Goal: Task Accomplishment & Management: Complete application form

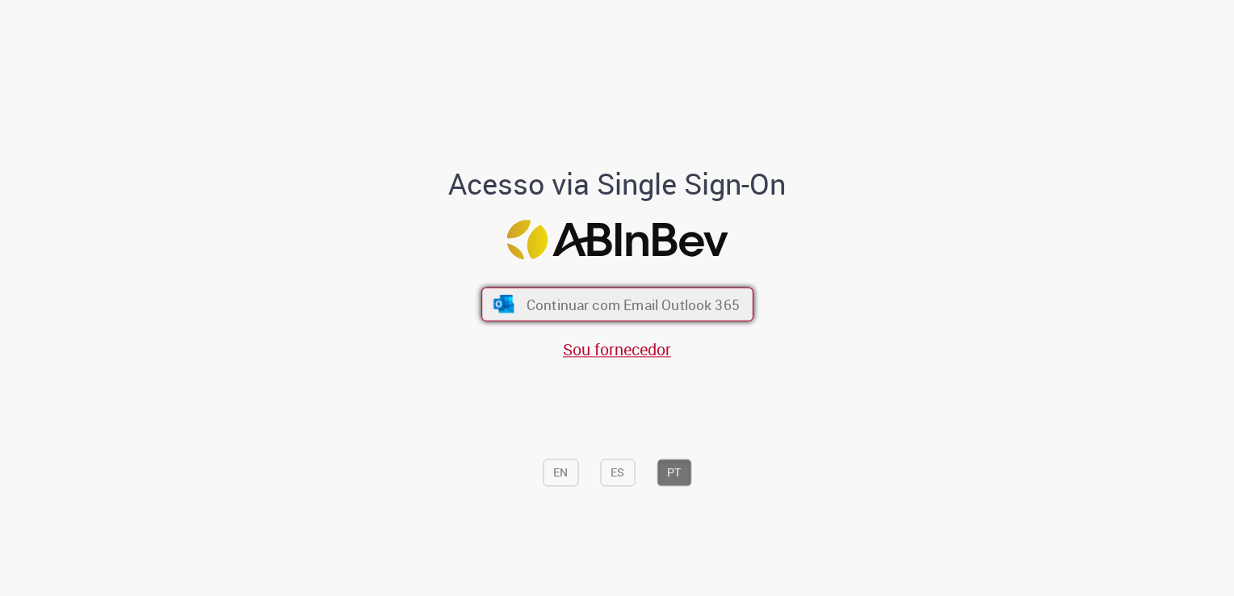
click at [577, 297] on span "Continuar com Email Outlook 365" at bounding box center [632, 305] width 213 height 19
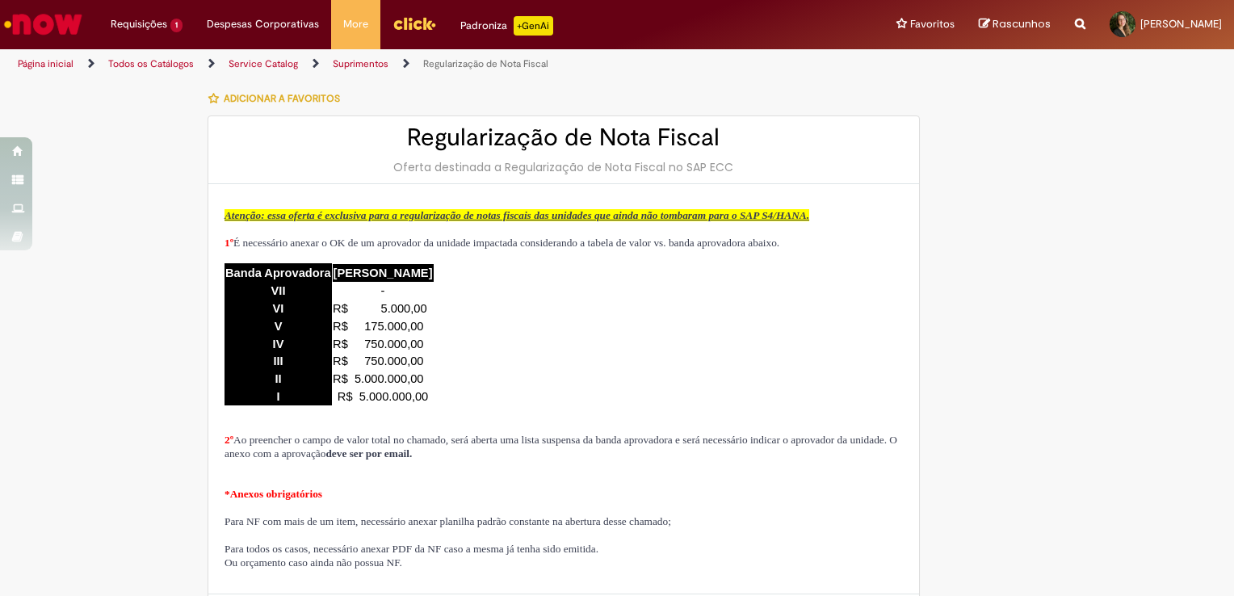
type input "********"
type input "**********"
type input "****"
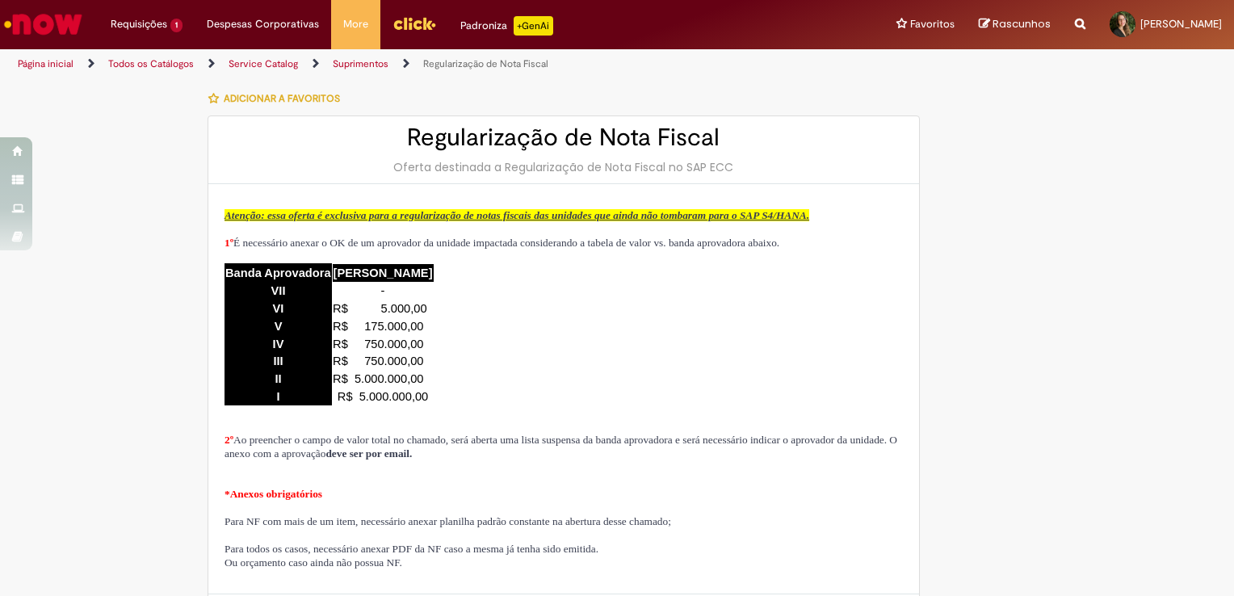
type input "**********"
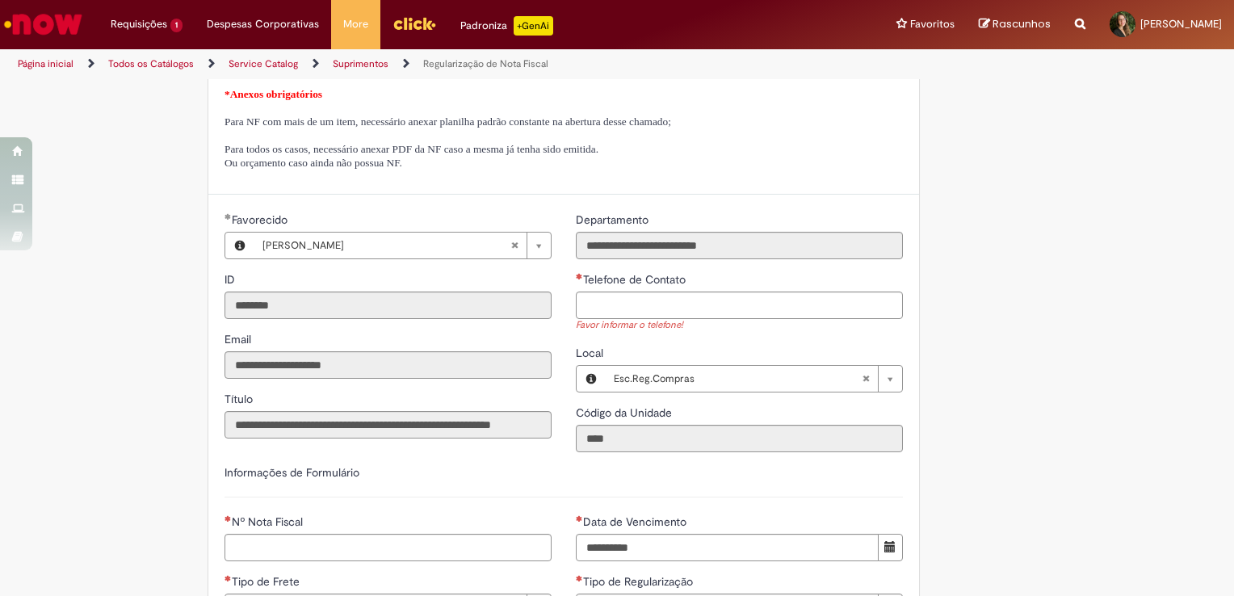
scroll to position [401, 0]
click at [349, 141] on p at bounding box center [563, 135] width 678 height 14
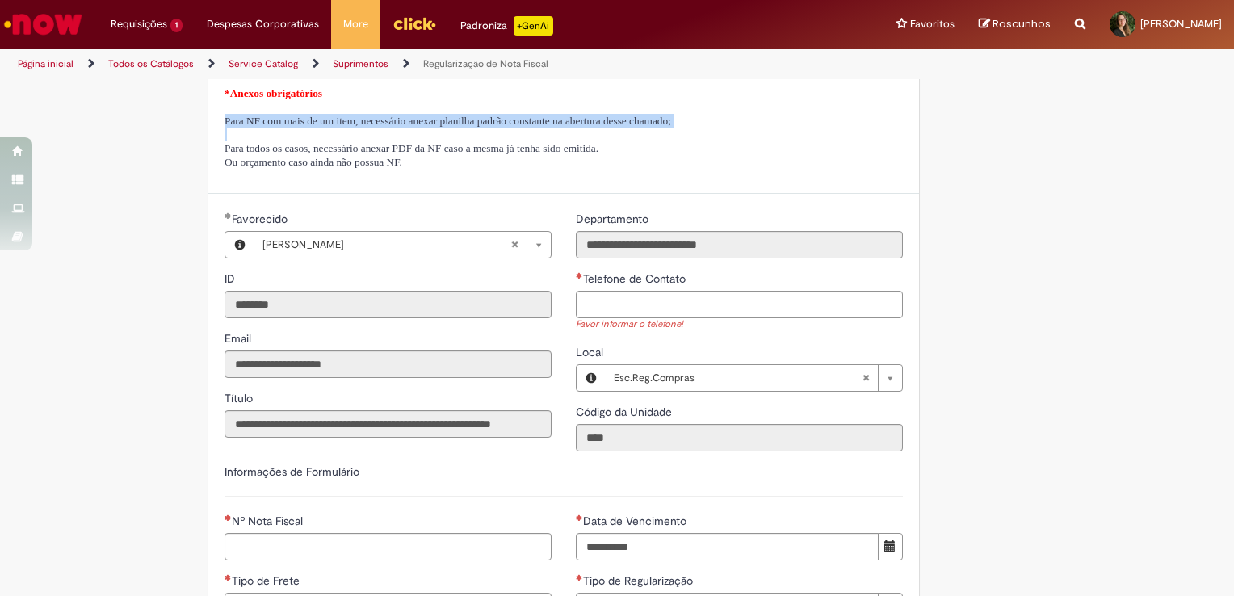
drag, startPoint x: 349, startPoint y: 163, endPoint x: 401, endPoint y: 148, distance: 53.9
click at [401, 127] on span "Para NF com mais de um item, necessário anexar planilha padrão constante na abe…" at bounding box center [447, 121] width 447 height 12
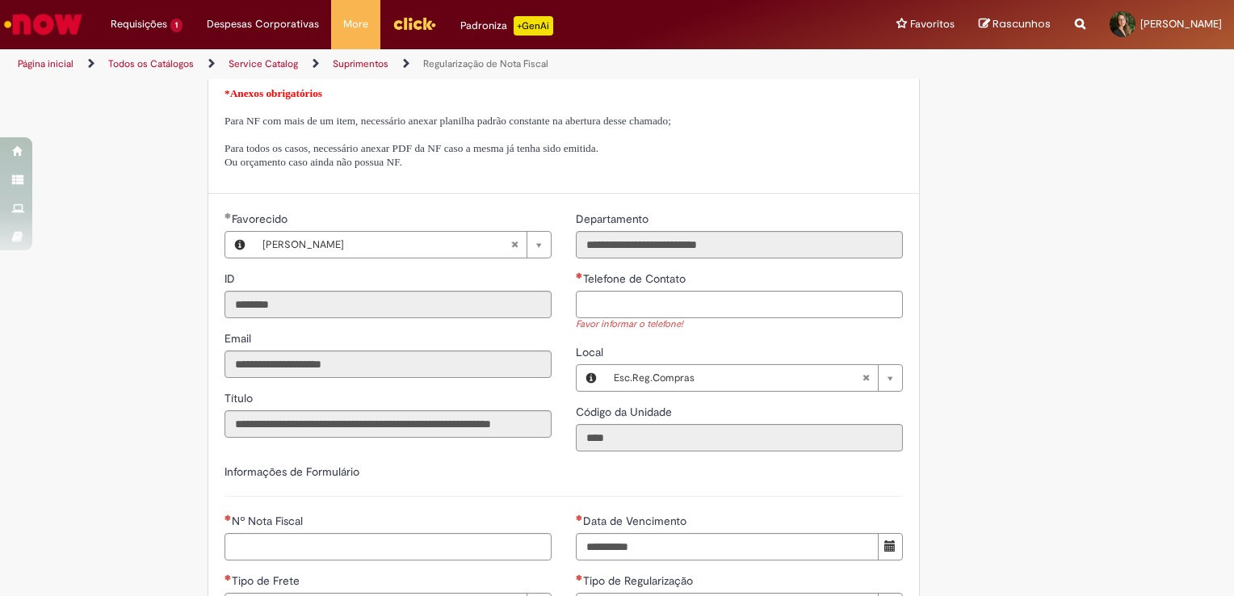
drag, startPoint x: 401, startPoint y: 148, endPoint x: 427, endPoint y: 184, distance: 45.1
click at [427, 154] on span "Para todos os casos, necessário anexar PDF da NF caso a mesma já tenha sido emi…" at bounding box center [411, 148] width 374 height 12
drag, startPoint x: 427, startPoint y: 184, endPoint x: 456, endPoint y: 202, distance: 34.1
click at [456, 169] on p "Ou orçamento caso ainda não possua NF." at bounding box center [563, 162] width 678 height 14
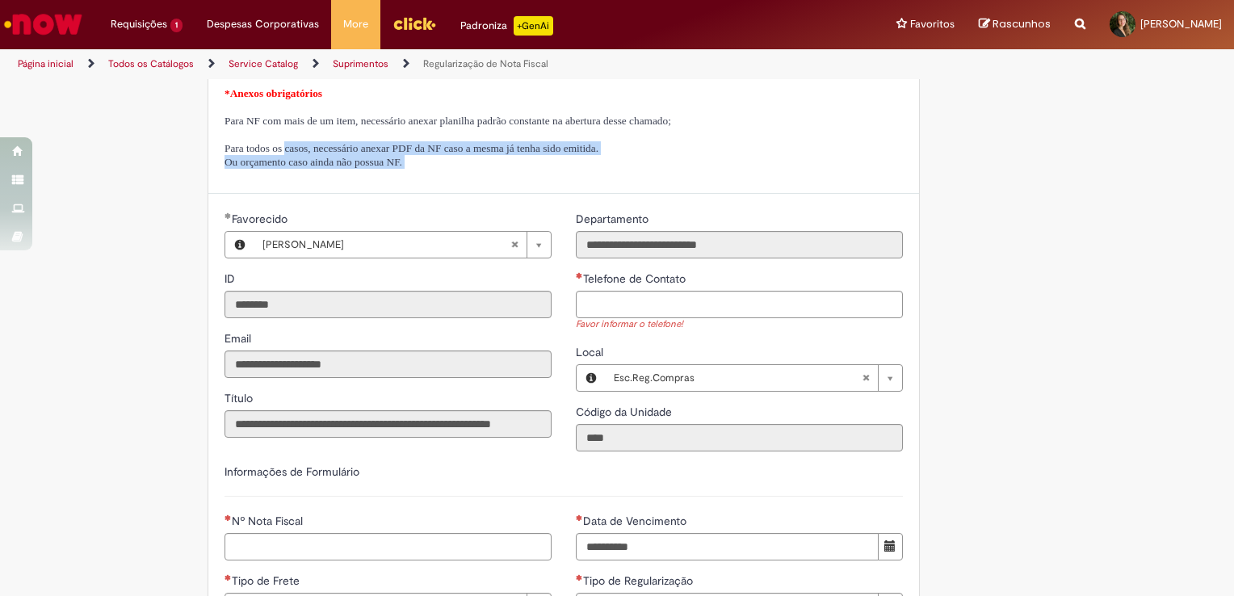
drag, startPoint x: 456, startPoint y: 202, endPoint x: 304, endPoint y: 183, distance: 153.8
click at [304, 154] on span "Para todos os casos, necessário anexar PDF da NF caso a mesma já tenha sido emi…" at bounding box center [411, 148] width 374 height 12
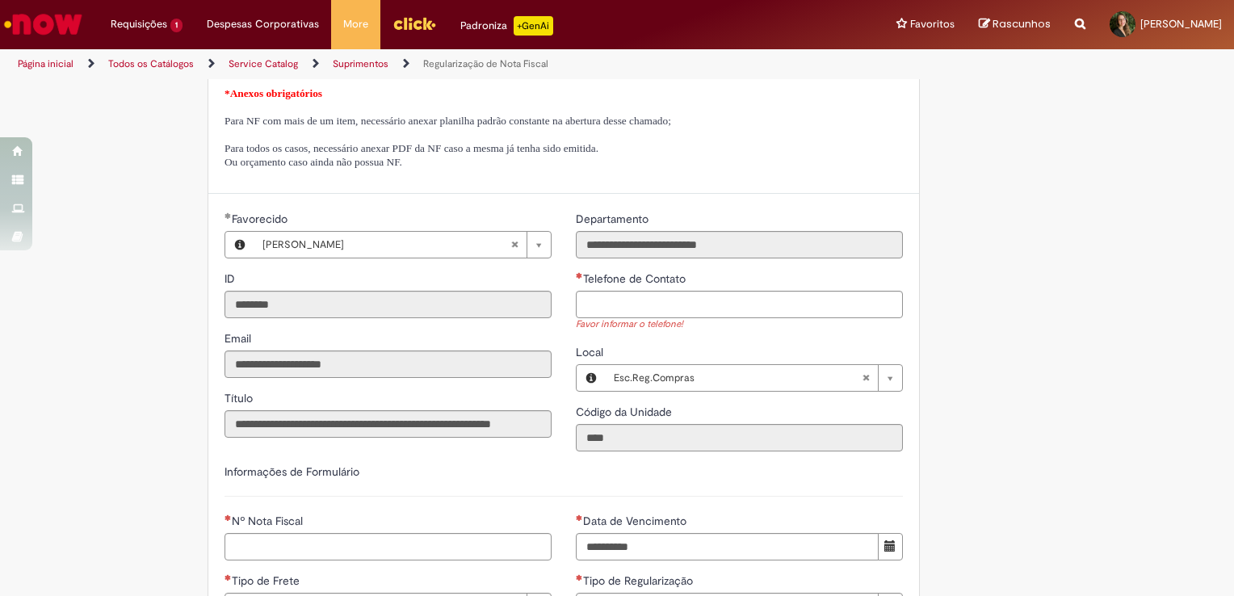
drag, startPoint x: 304, startPoint y: 183, endPoint x: 349, endPoint y: 209, distance: 52.1
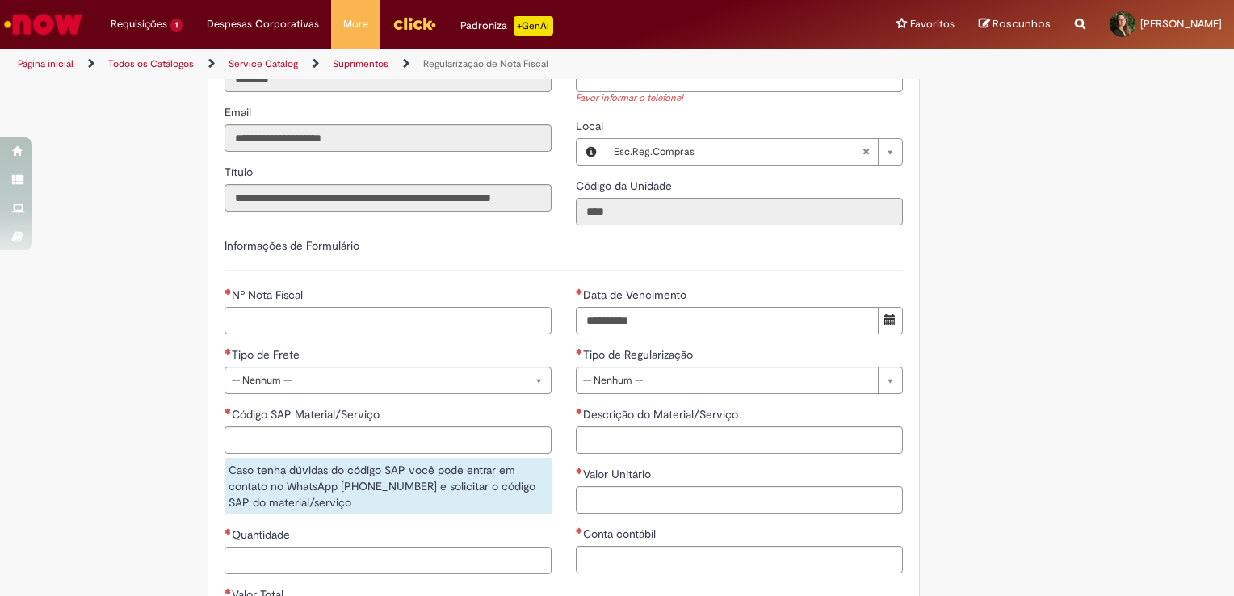
scroll to position [694, 0]
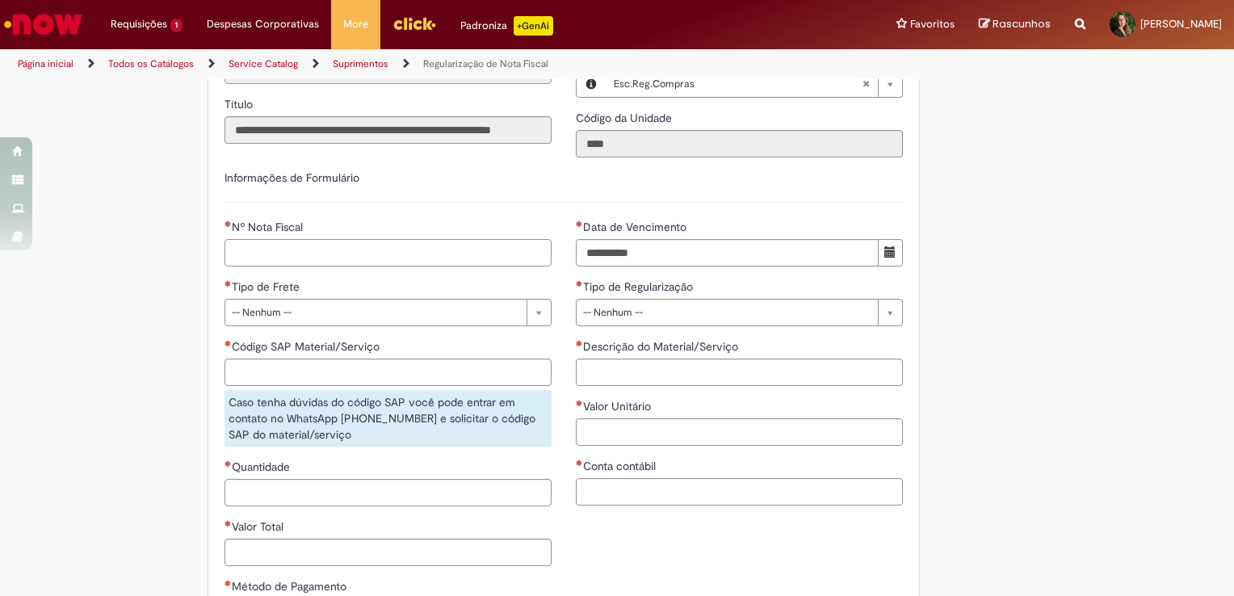
click at [317, 266] on input "Nº Nota Fiscal" at bounding box center [387, 252] width 327 height 27
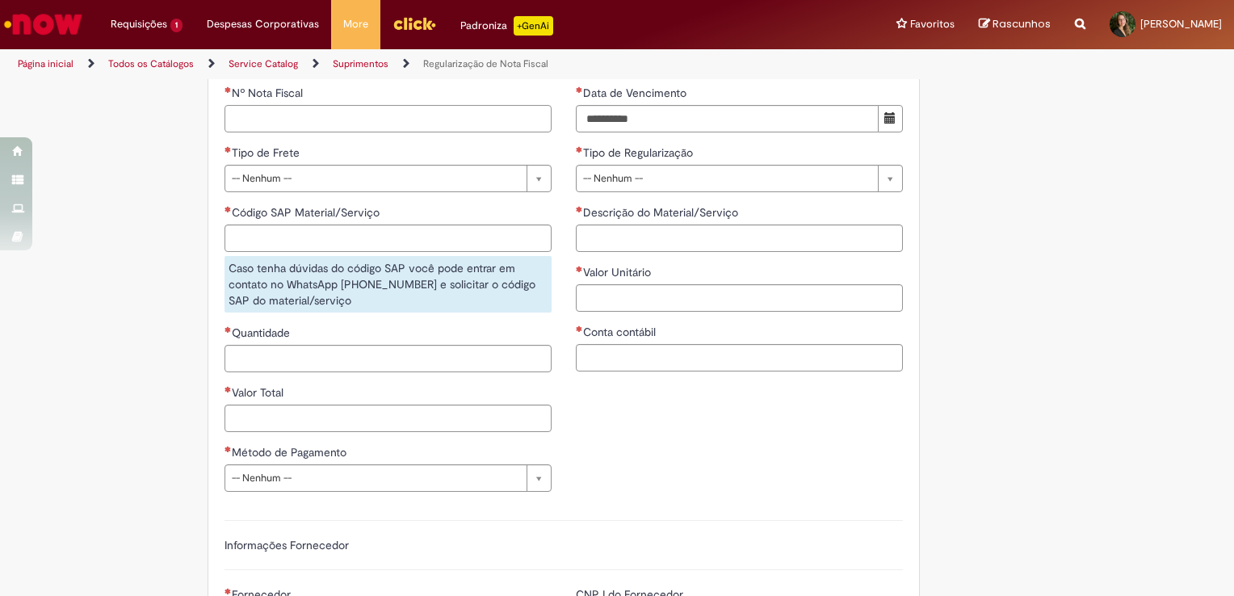
scroll to position [867, 0]
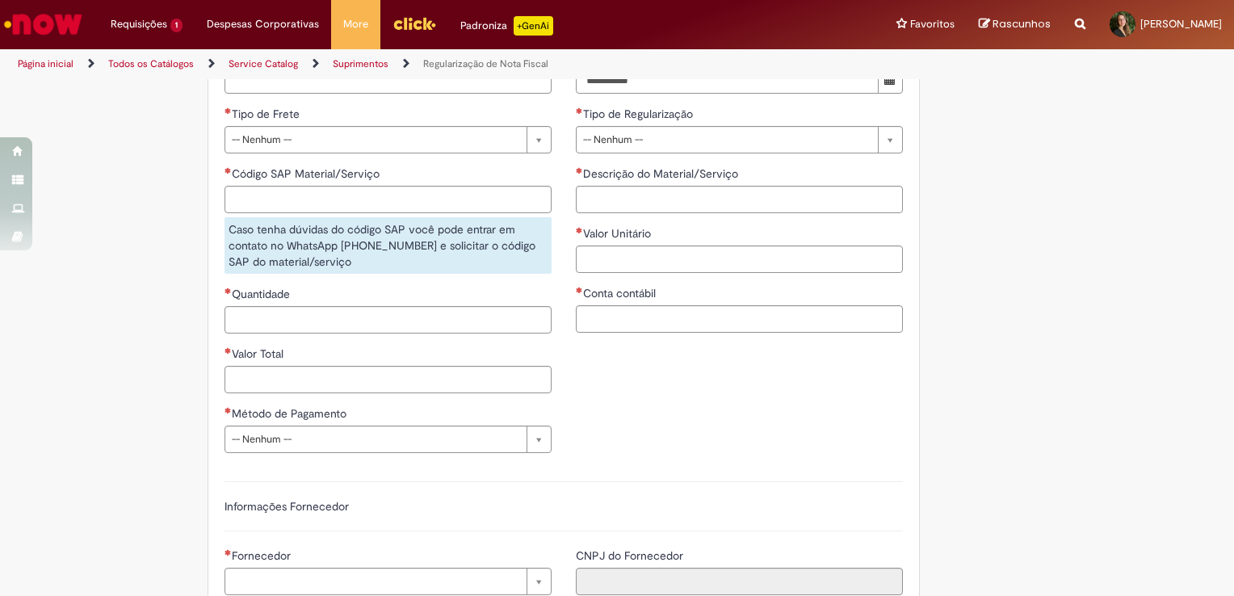
click at [328, 274] on div "Caso tenha dúvidas do código SAP você pode entrar em contato no WhatsApp [PHONE…" at bounding box center [387, 245] width 327 height 57
drag, startPoint x: 328, startPoint y: 276, endPoint x: 375, endPoint y: 294, distance: 50.1
click at [375, 274] on div "Caso tenha dúvidas do código SAP você pode entrar em contato no WhatsApp [PHONE…" at bounding box center [387, 245] width 327 height 57
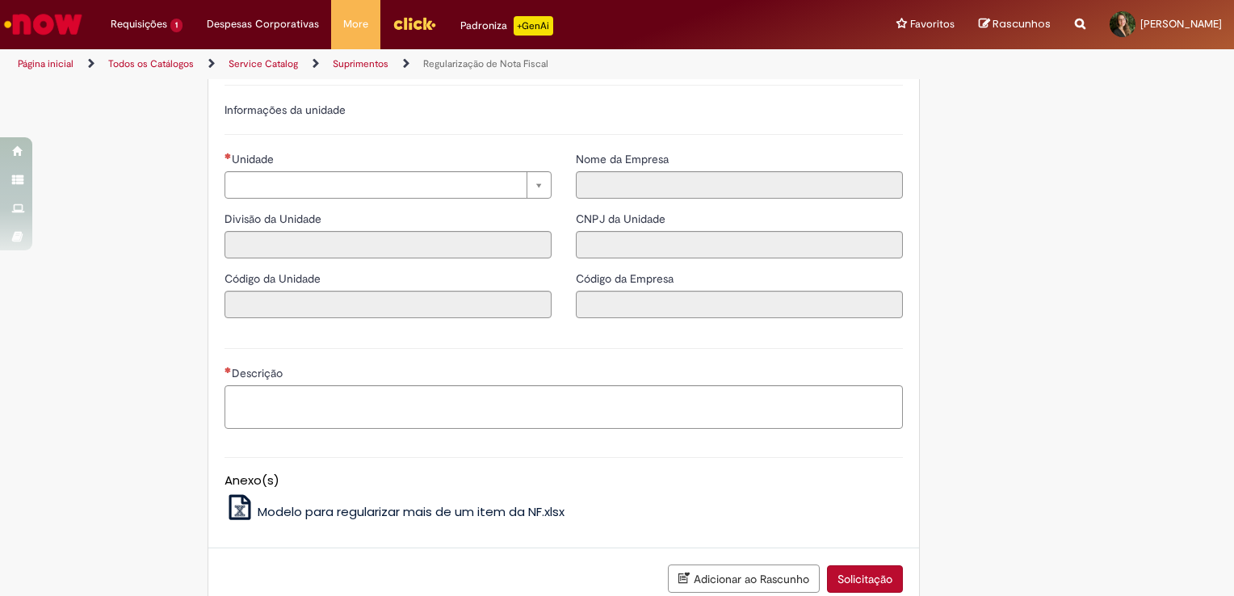
scroll to position [1465, 0]
click at [371, 521] on span "Modelo para regularizar mais de um item da NF.xlsx" at bounding box center [411, 512] width 307 height 17
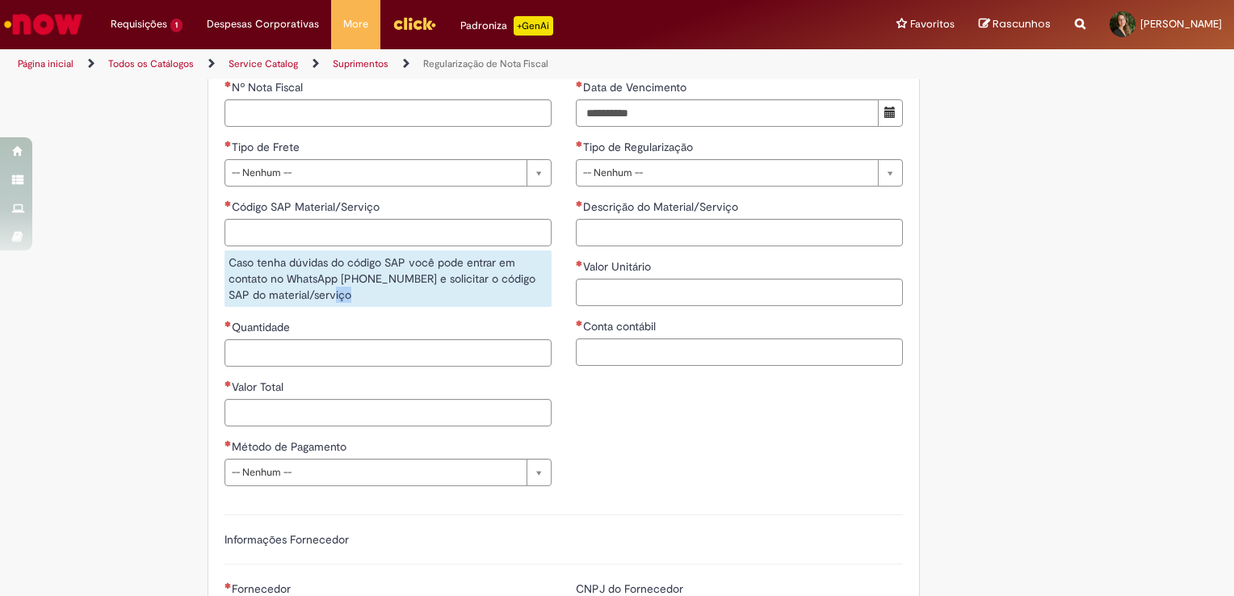
scroll to position [835, 0]
click at [616, 305] on input "Valor Unitário" at bounding box center [739, 291] width 327 height 27
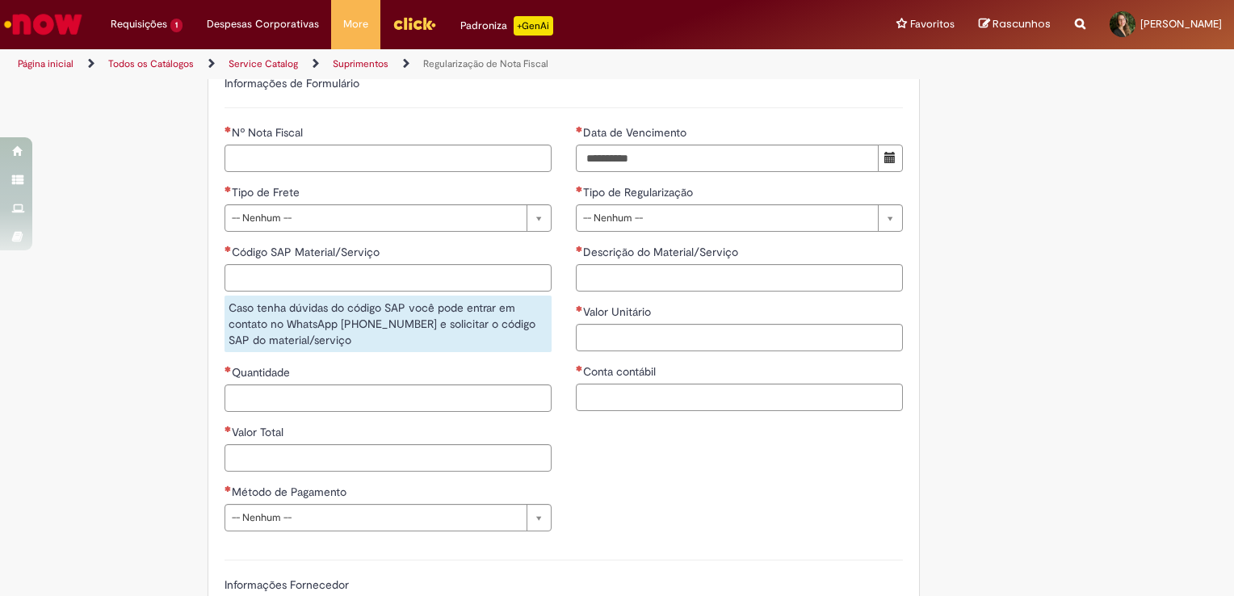
click at [611, 423] on div "**********" at bounding box center [739, 273] width 351 height 299
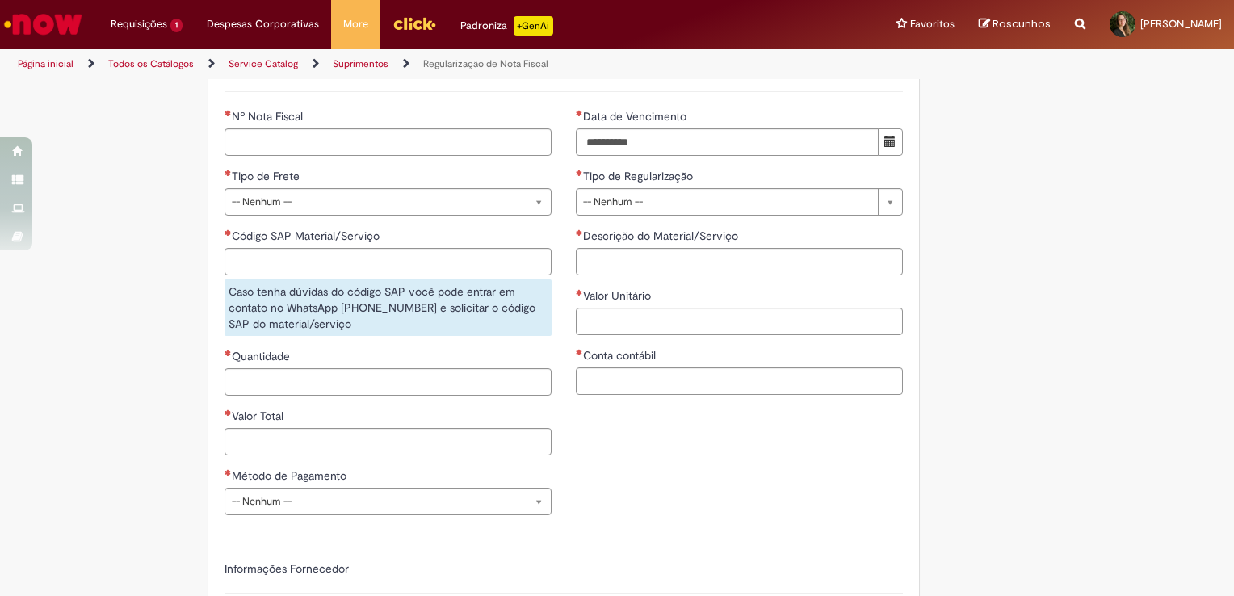
scroll to position [808, 0]
